Goal: Task Accomplishment & Management: Use online tool/utility

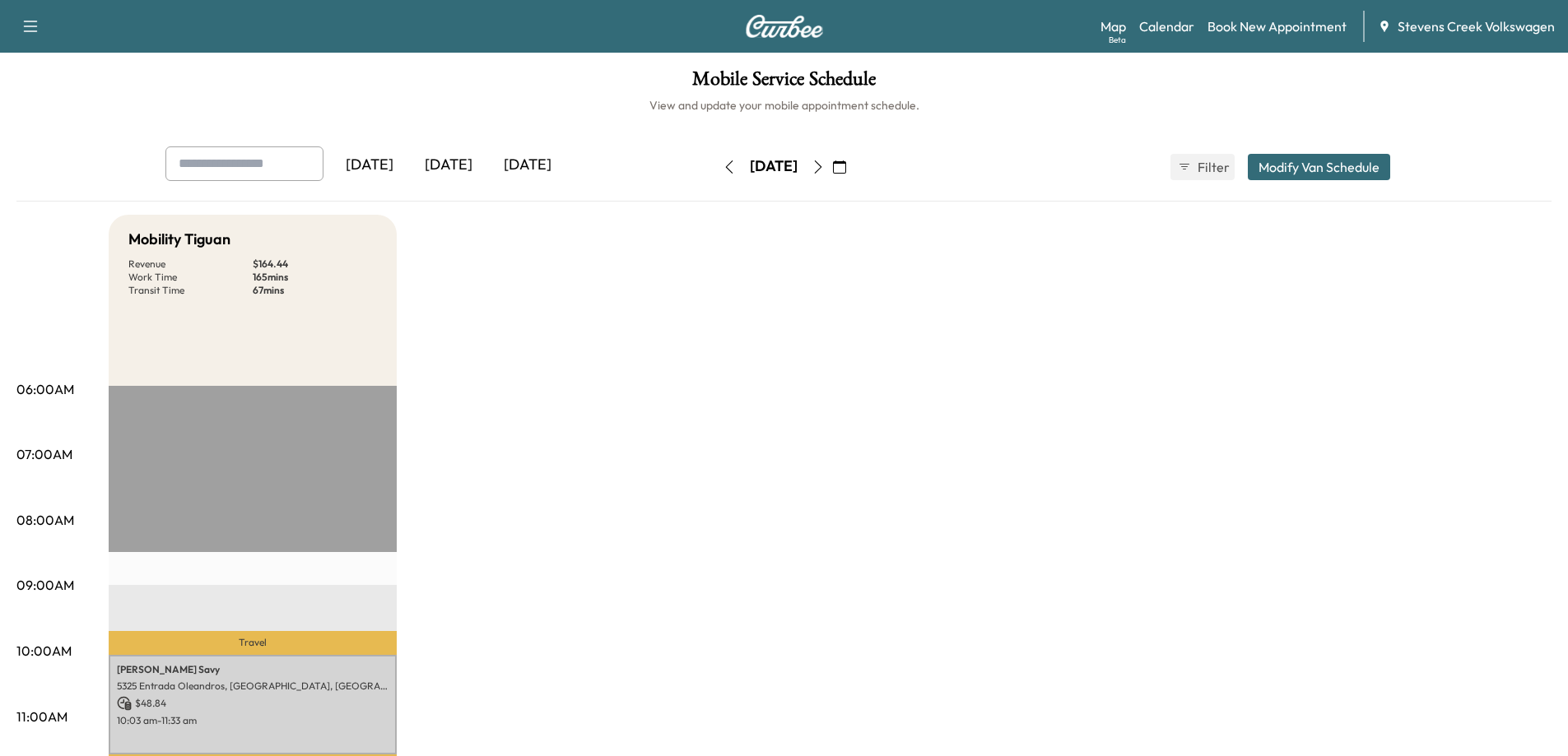
click at [825, 163] on icon "button" at bounding box center [818, 167] width 13 height 13
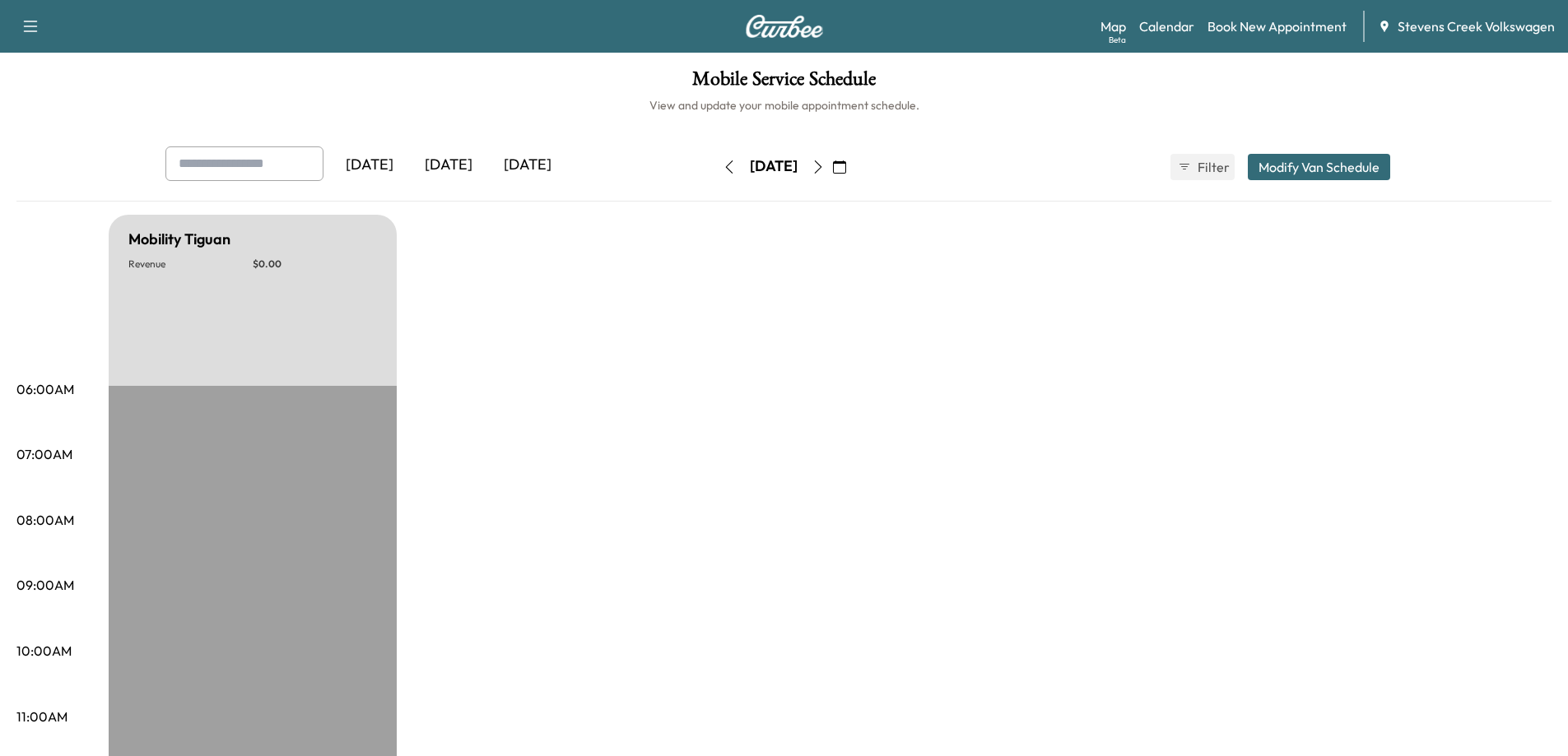
click at [821, 163] on icon "button" at bounding box center [818, 167] width 8 height 13
click at [853, 163] on button "button" at bounding box center [839, 167] width 28 height 26
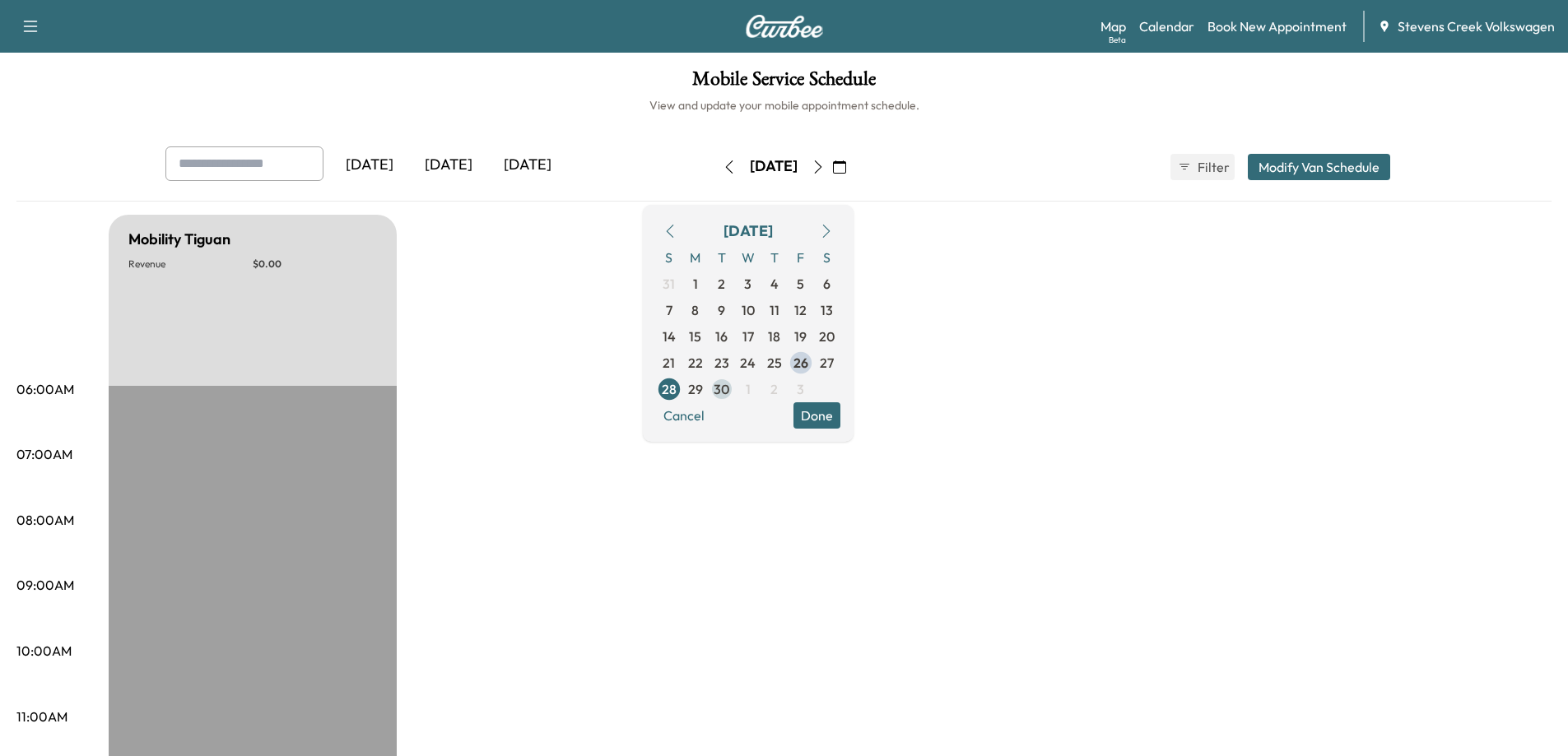
click at [730, 386] on span "30" at bounding box center [721, 388] width 16 height 20
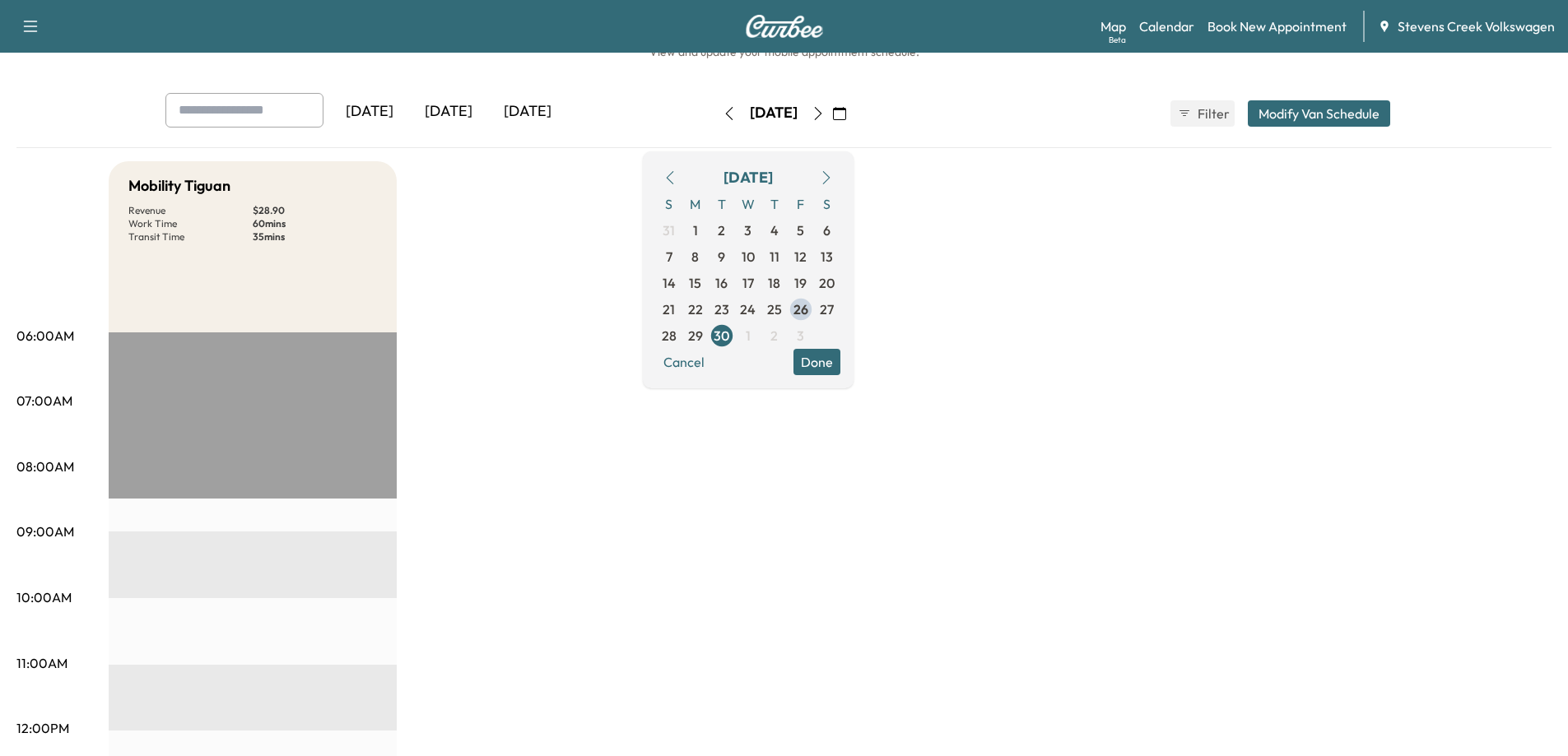
scroll to position [82, 0]
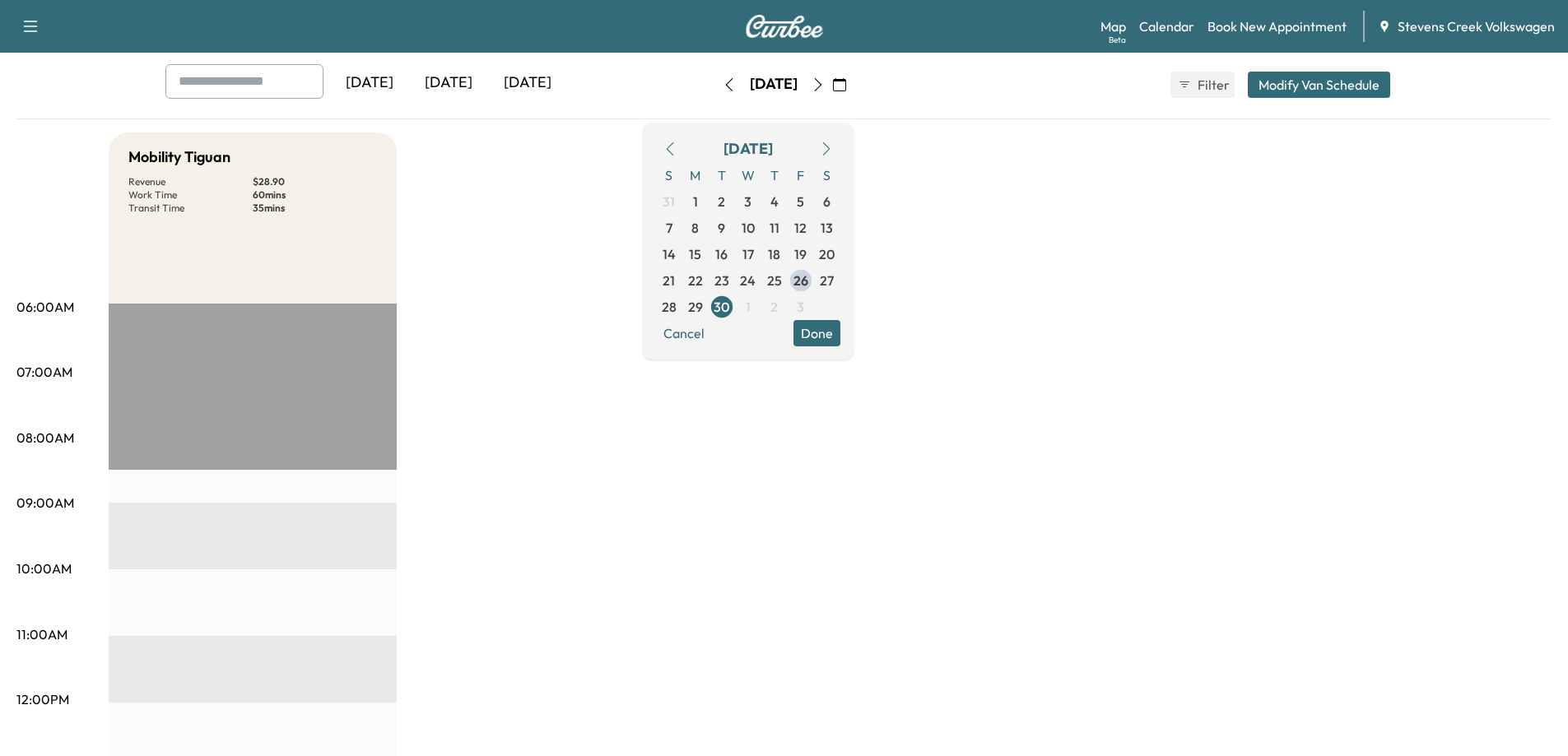
click at [840, 331] on button "Done" at bounding box center [817, 334] width 47 height 26
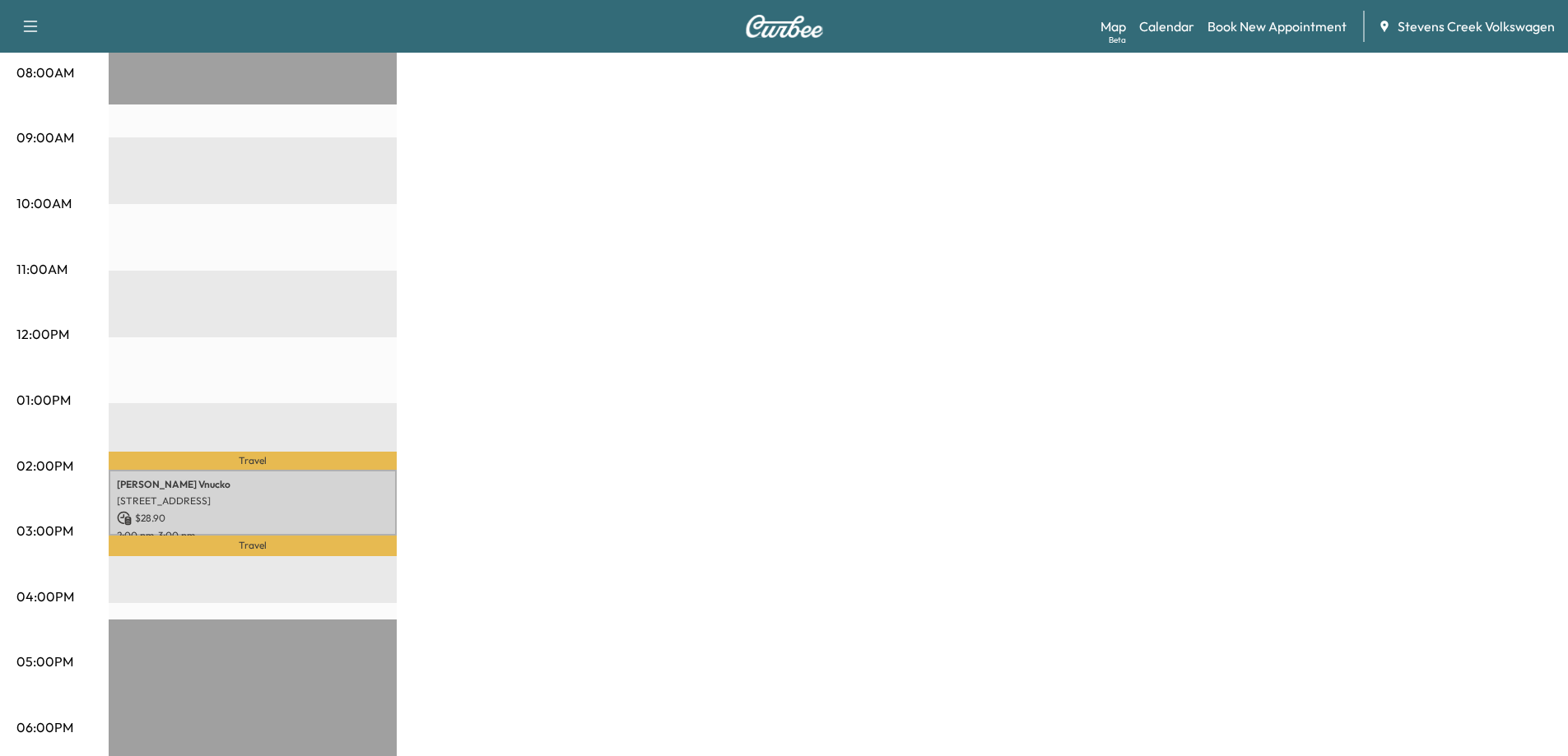
scroll to position [576, 0]
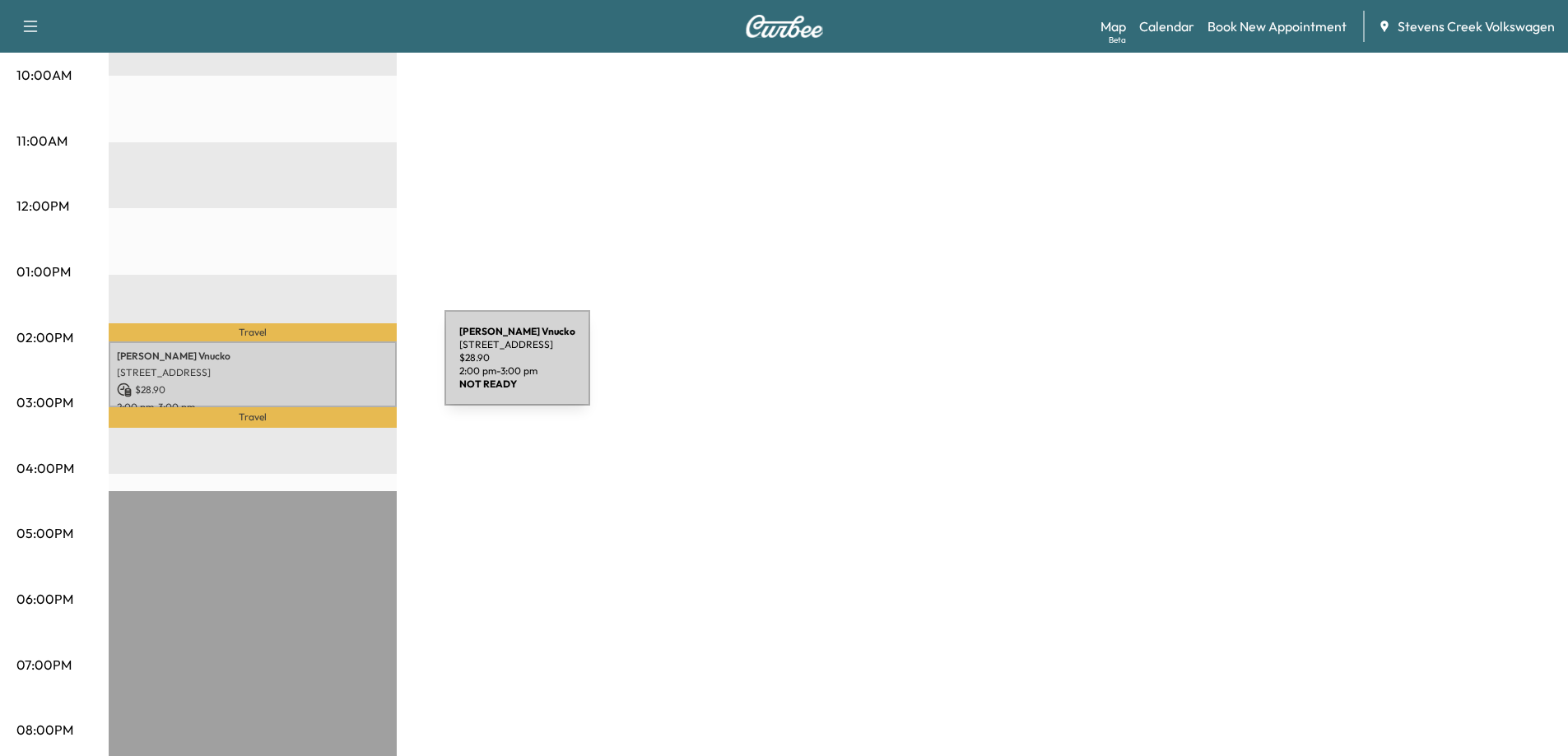
click at [321, 368] on p "[STREET_ADDRESS]" at bounding box center [252, 372] width 271 height 13
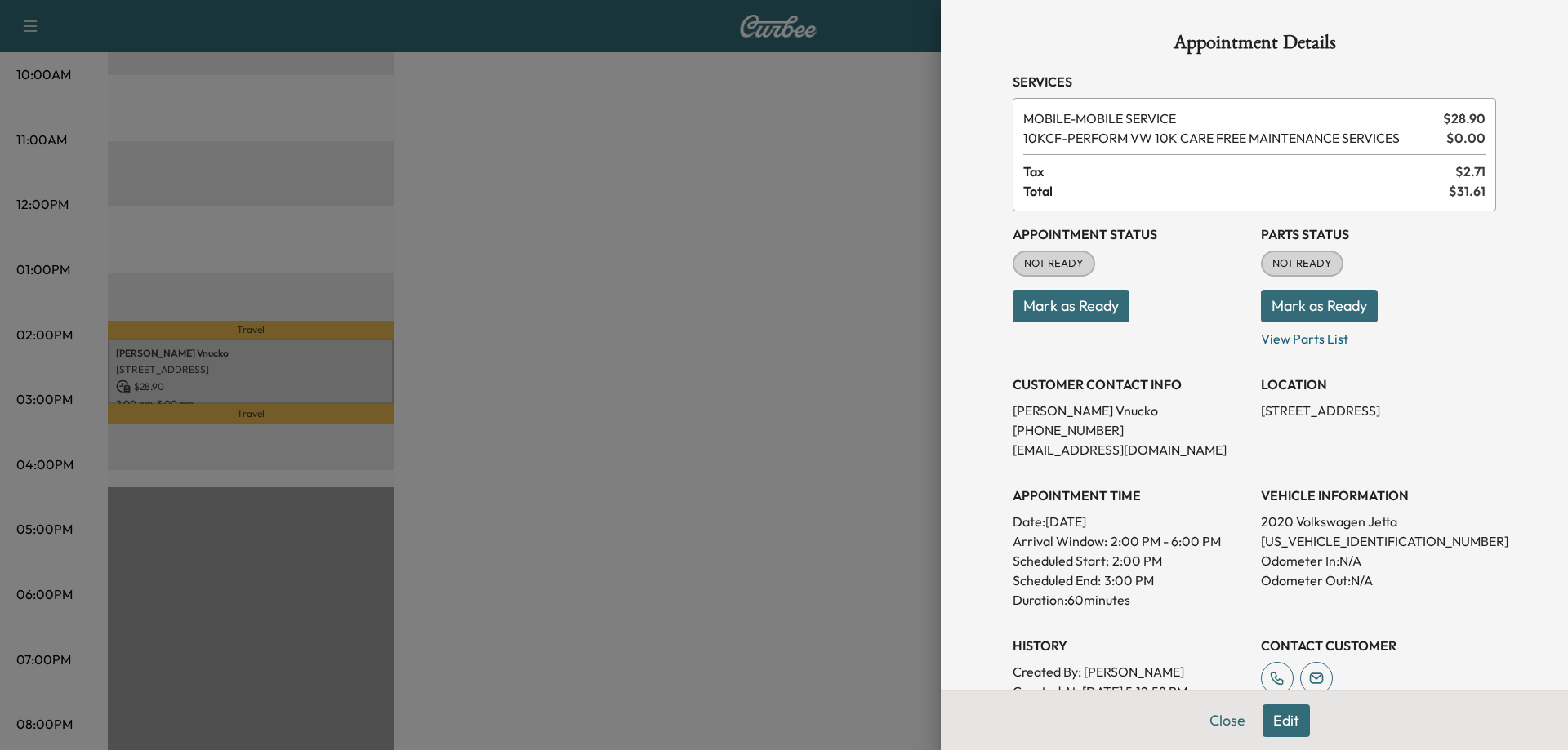
click at [1289, 538] on p "[US_VEHICLE_IDENTIFICATION_NUMBER]" at bounding box center [1378, 541] width 235 height 20
copy p "[US_VEHICLE_IDENTIFICATION_NUMBER]"
click at [1202, 431] on p "[PHONE_NUMBER]" at bounding box center [1130, 429] width 235 height 20
click at [737, 472] on div at bounding box center [784, 375] width 1568 height 750
